Goal: Information Seeking & Learning: Learn about a topic

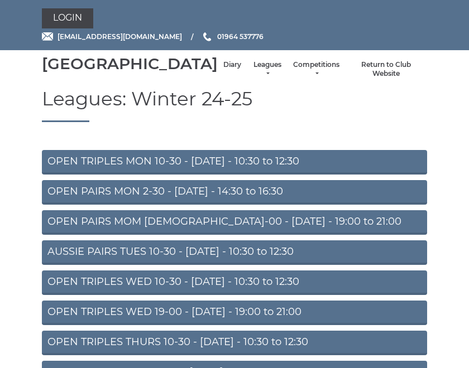
click at [223, 70] on link "Diary" at bounding box center [232, 64] width 18 height 9
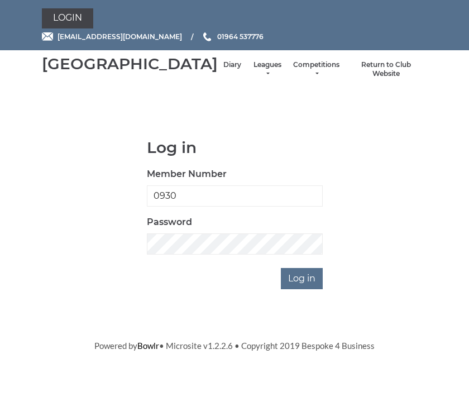
type input "0930"
click at [302, 289] on input "Log in" at bounding box center [302, 278] width 42 height 21
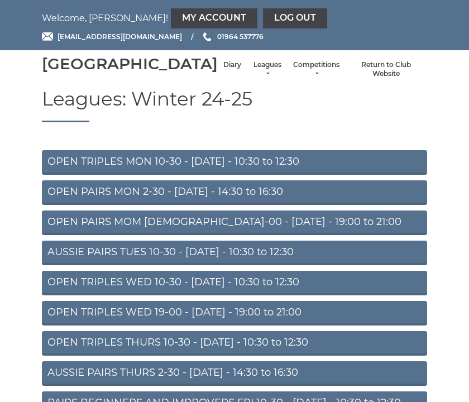
click at [223, 70] on link "Diary" at bounding box center [232, 64] width 18 height 9
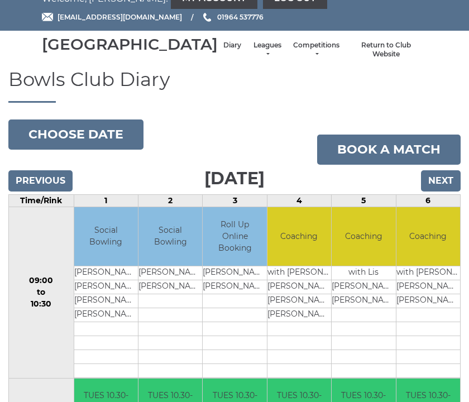
scroll to position [19, 0]
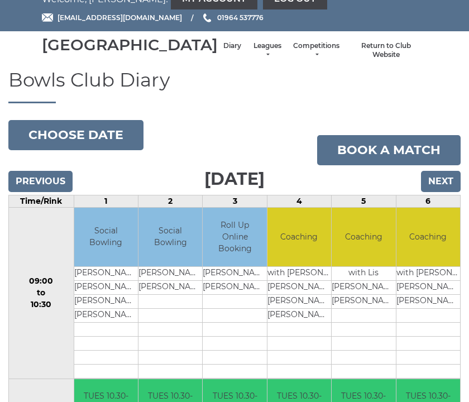
click at [252, 59] on link "Leagues" at bounding box center [267, 50] width 30 height 18
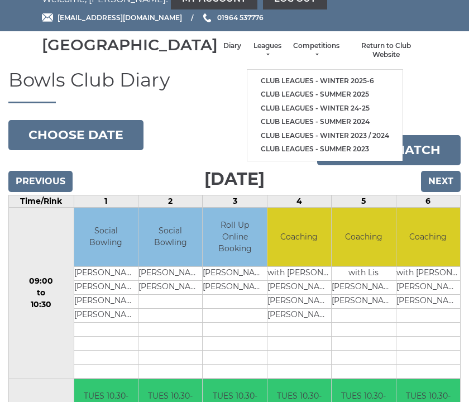
click at [313, 81] on link "Club leagues - Winter 2025-6" at bounding box center [324, 81] width 155 height 14
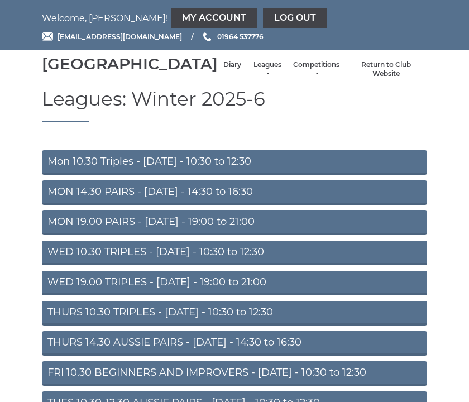
click at [302, 235] on link "MON 19.00 PAIRS - [DATE] - 19:00 to 21:00" at bounding box center [234, 222] width 385 height 25
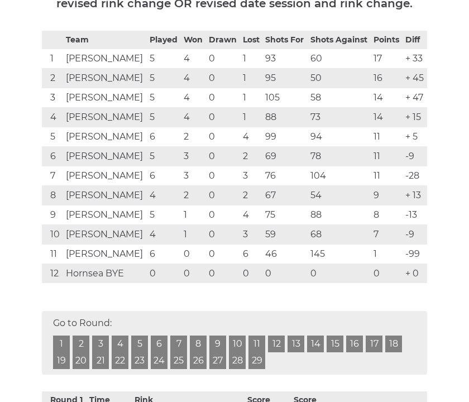
scroll to position [215, 0]
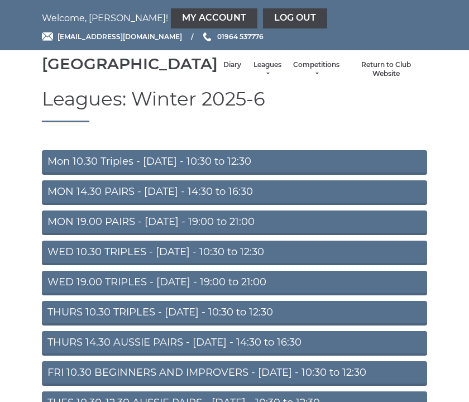
click at [287, 174] on link "Mon 10.30 Triples - [DATE] - 10:30 to 12:30" at bounding box center [234, 162] width 385 height 25
click at [286, 205] on link "MON 14.30 PAIRS - [DATE] - 14:30 to 16:30" at bounding box center [234, 192] width 385 height 25
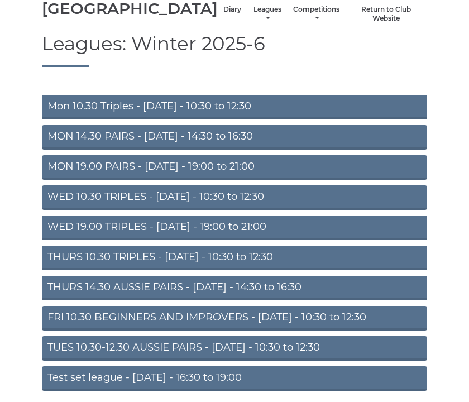
scroll to position [58, 0]
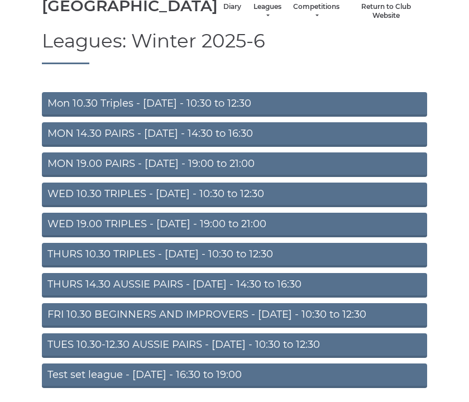
click at [310, 207] on link "WED 10.30 TRIPLES - Wednesday - 10:30 to 12:30" at bounding box center [234, 194] width 385 height 25
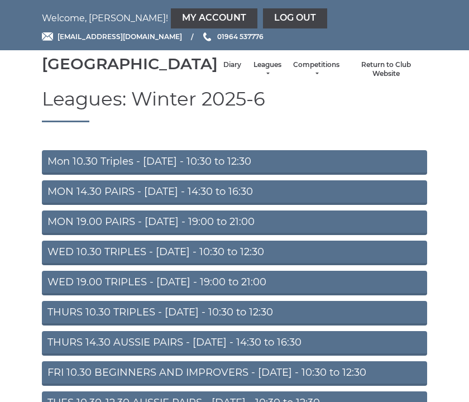
scroll to position [78, 0]
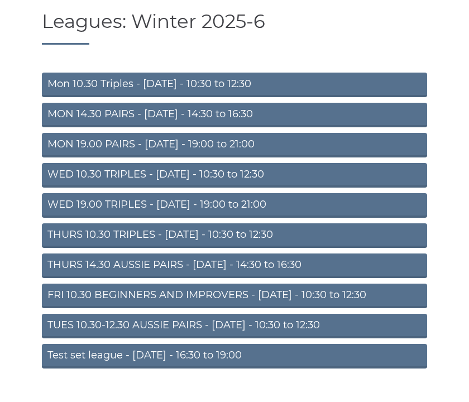
click at [292, 218] on link "WED 19.00 TRIPLES - Wednesday - 19:00 to 21:00" at bounding box center [234, 205] width 385 height 25
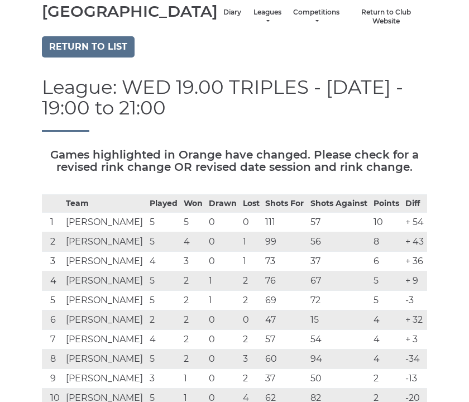
scroll to position [52, 0]
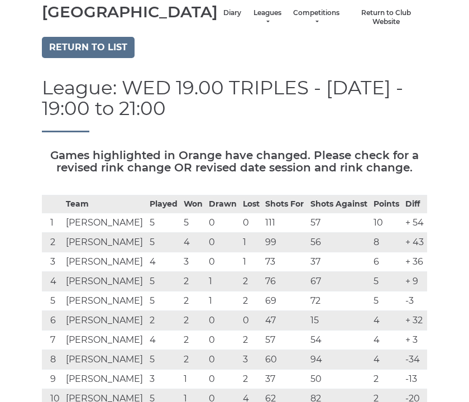
click at [99, 58] on link "Return to list" at bounding box center [88, 47] width 93 height 21
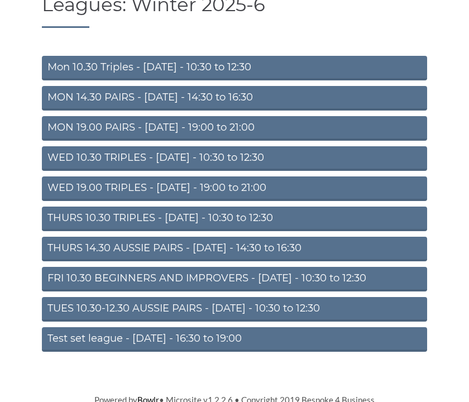
scroll to position [94, 0]
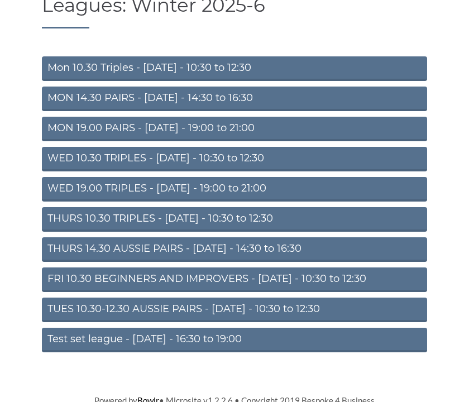
click at [297, 262] on link "THURS 14.30 AUSSIE PAIRS - Thursday - 14:30 to 16:30" at bounding box center [234, 249] width 385 height 25
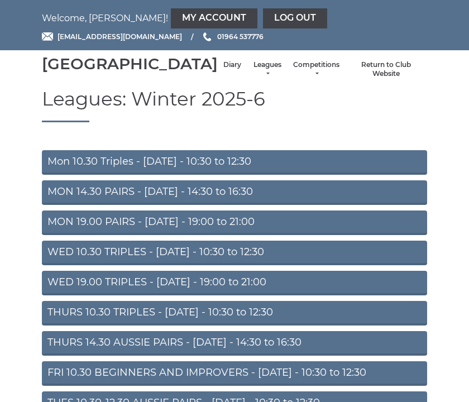
scroll to position [113, 0]
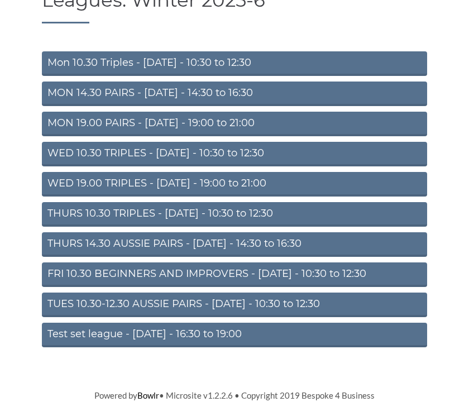
click at [349, 274] on link "FRI 10.30 BEGINNERS AND IMPROVERS - [DATE] - 10:30 to 12:30" at bounding box center [234, 274] width 385 height 25
click at [330, 308] on link "TUES 10.30-12.30 AUSSIE PAIRS - Tuesday - 10:30 to 12:30" at bounding box center [234, 304] width 385 height 25
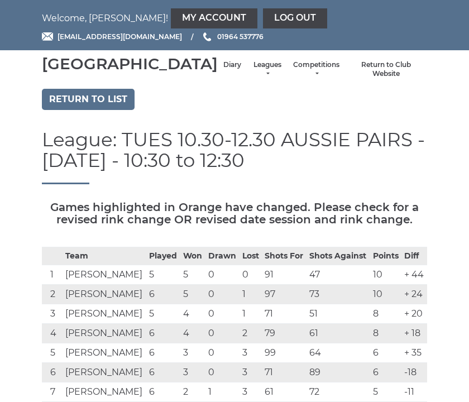
click at [331, 303] on td "73" at bounding box center [337, 294] width 63 height 20
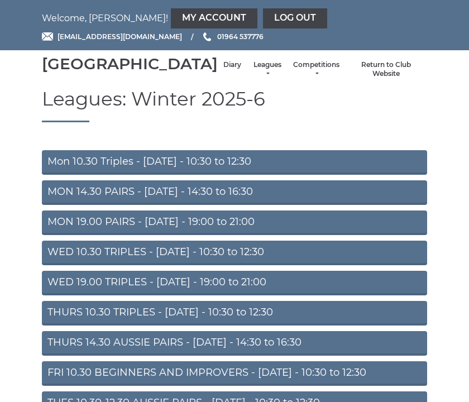
click at [223, 70] on link "Diary" at bounding box center [232, 64] width 18 height 9
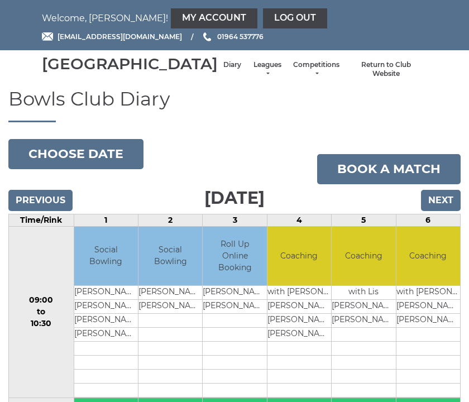
click at [252, 76] on link "Leagues" at bounding box center [267, 69] width 30 height 18
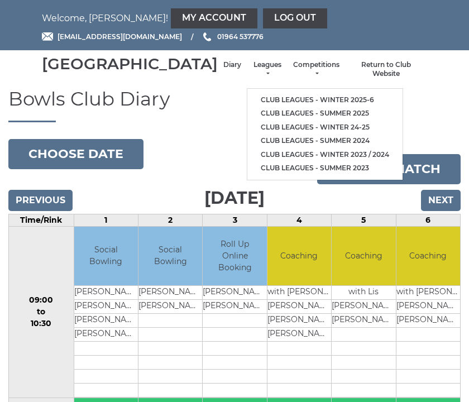
click at [319, 105] on link "Club leagues - Winter 2025-6" at bounding box center [324, 100] width 155 height 14
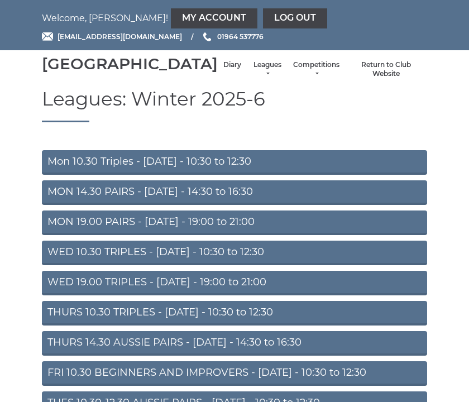
click at [276, 205] on link "MON 14.30 PAIRS - [DATE] - 14:30 to 16:30" at bounding box center [234, 192] width 385 height 25
click at [273, 235] on link "MON 19.00 PAIRS - Monday - 19:00 to 21:00" at bounding box center [234, 222] width 385 height 25
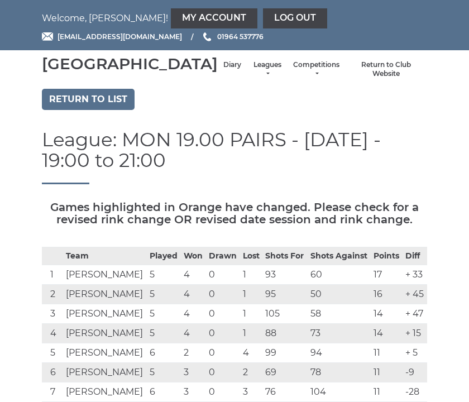
click at [223, 70] on link "Diary" at bounding box center [232, 64] width 18 height 9
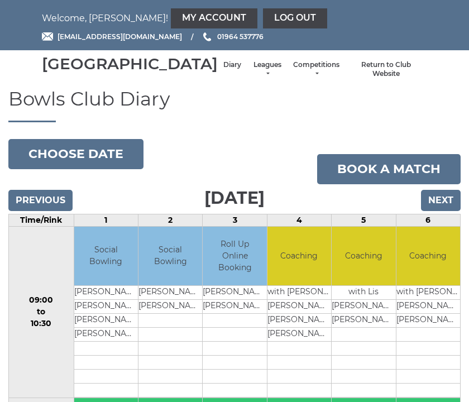
click at [443, 211] on input "Next" at bounding box center [441, 200] width 40 height 21
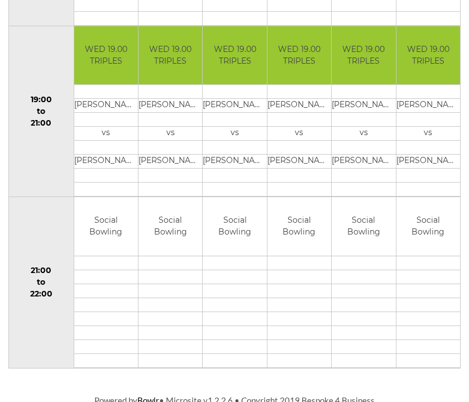
scroll to position [1055, 0]
